Goal: Find specific page/section: Find specific page/section

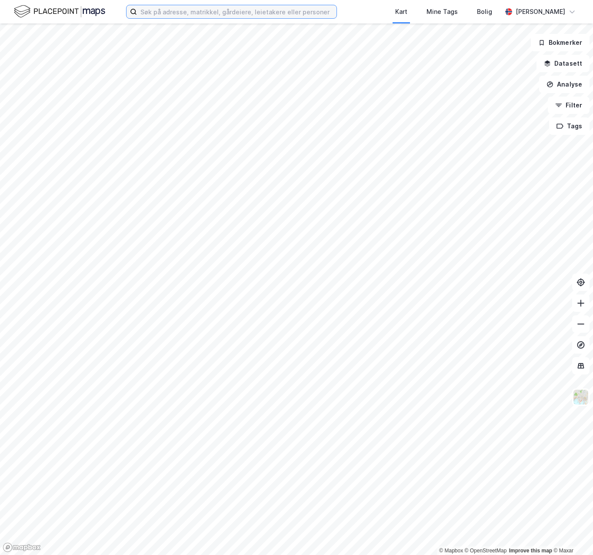
click at [153, 10] on input at bounding box center [237, 11] width 200 height 13
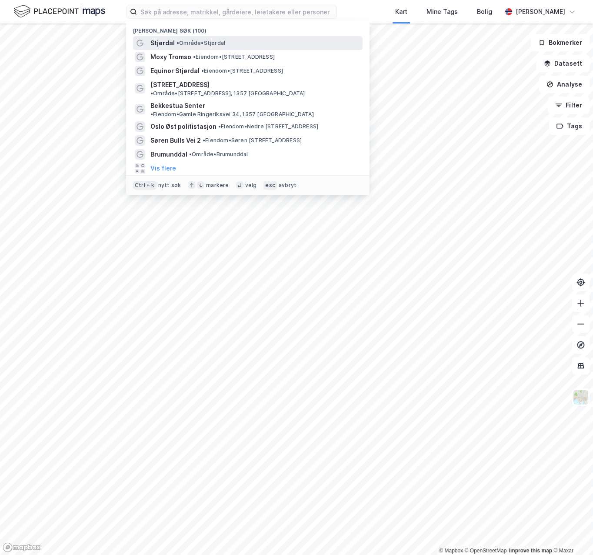
click at [167, 43] on span "Stjørdal" at bounding box center [162, 43] width 24 height 10
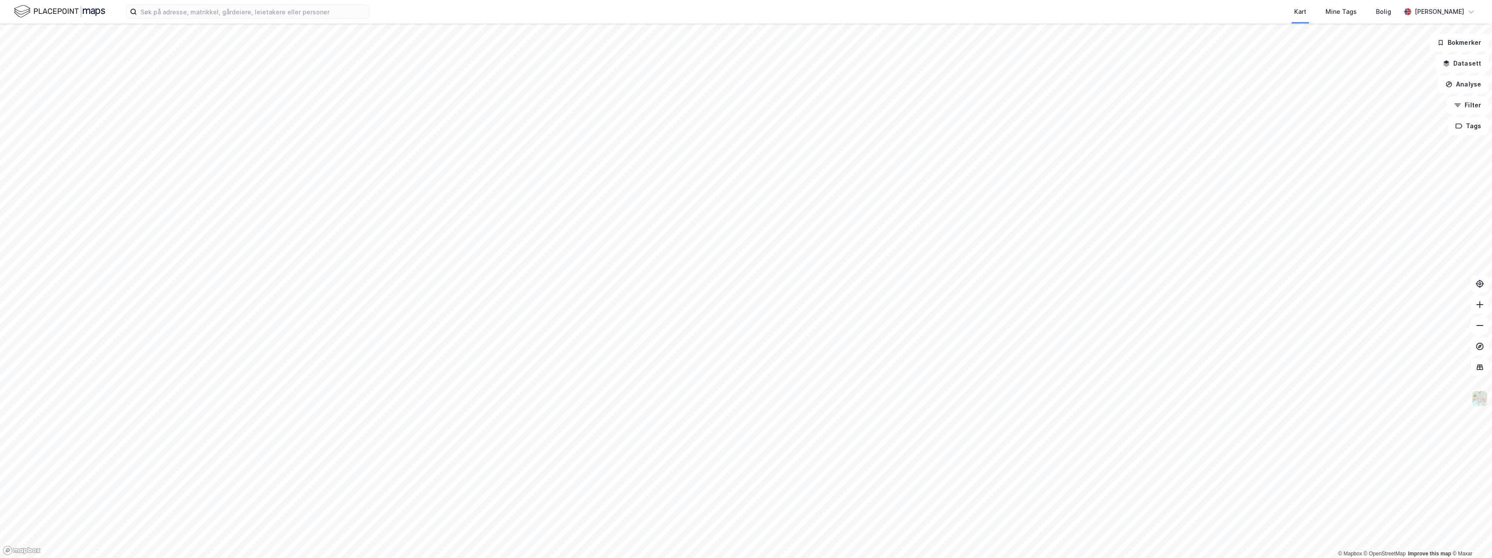
click at [593, 406] on img at bounding box center [1480, 398] width 17 height 17
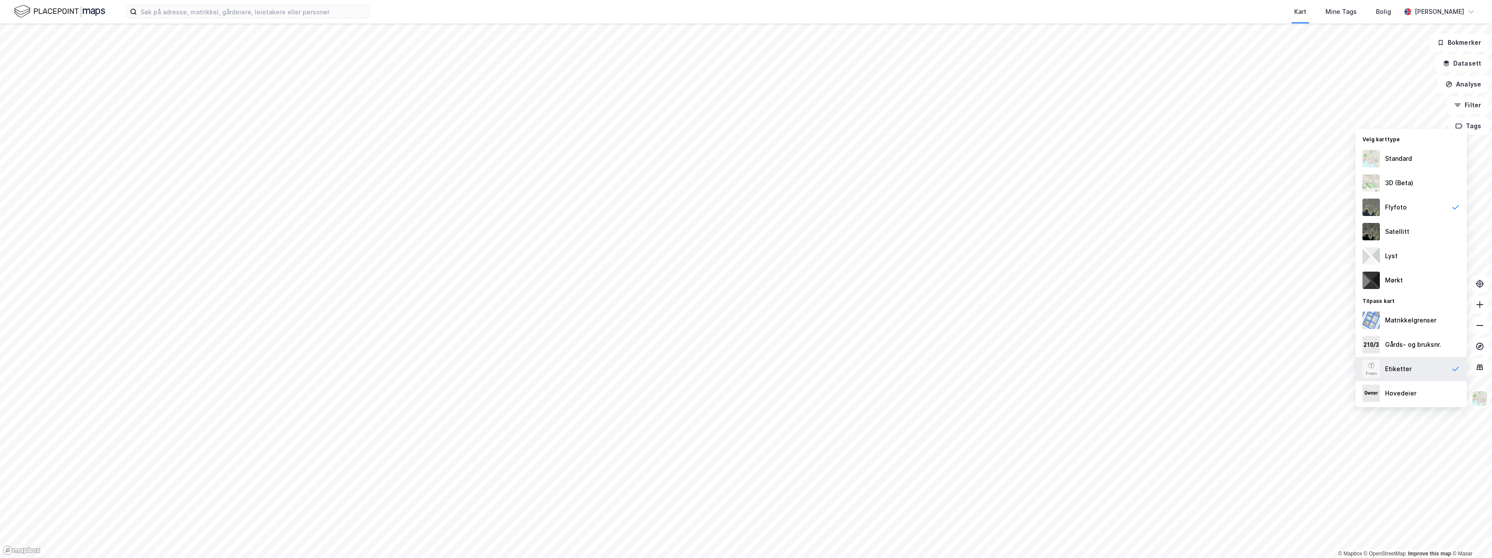
click at [593, 371] on div "Etiketter" at bounding box center [1411, 369] width 111 height 24
